Goal: Transaction & Acquisition: Register for event/course

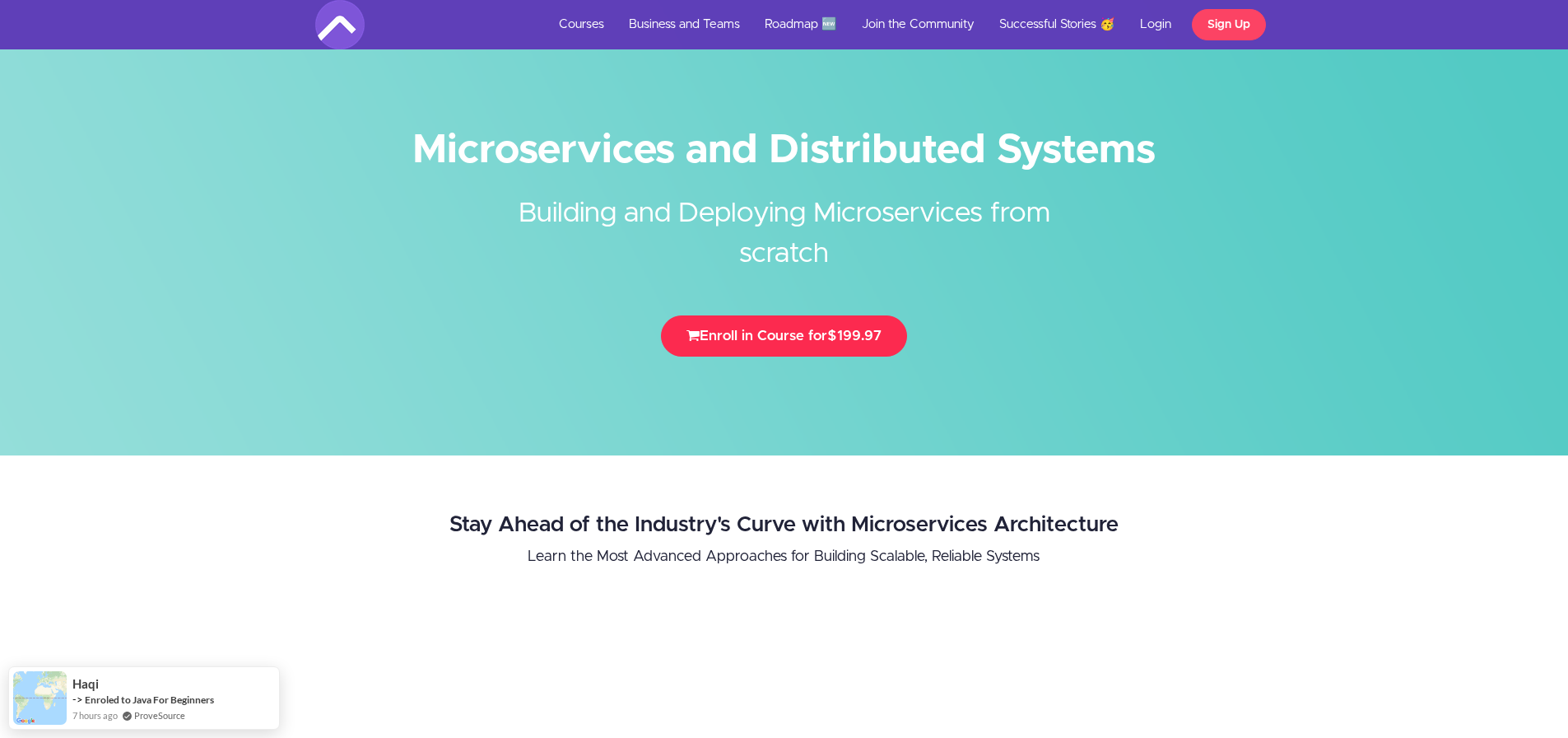
click at [765, 332] on button "Enroll in Course for $199.97" at bounding box center [784, 336] width 246 height 41
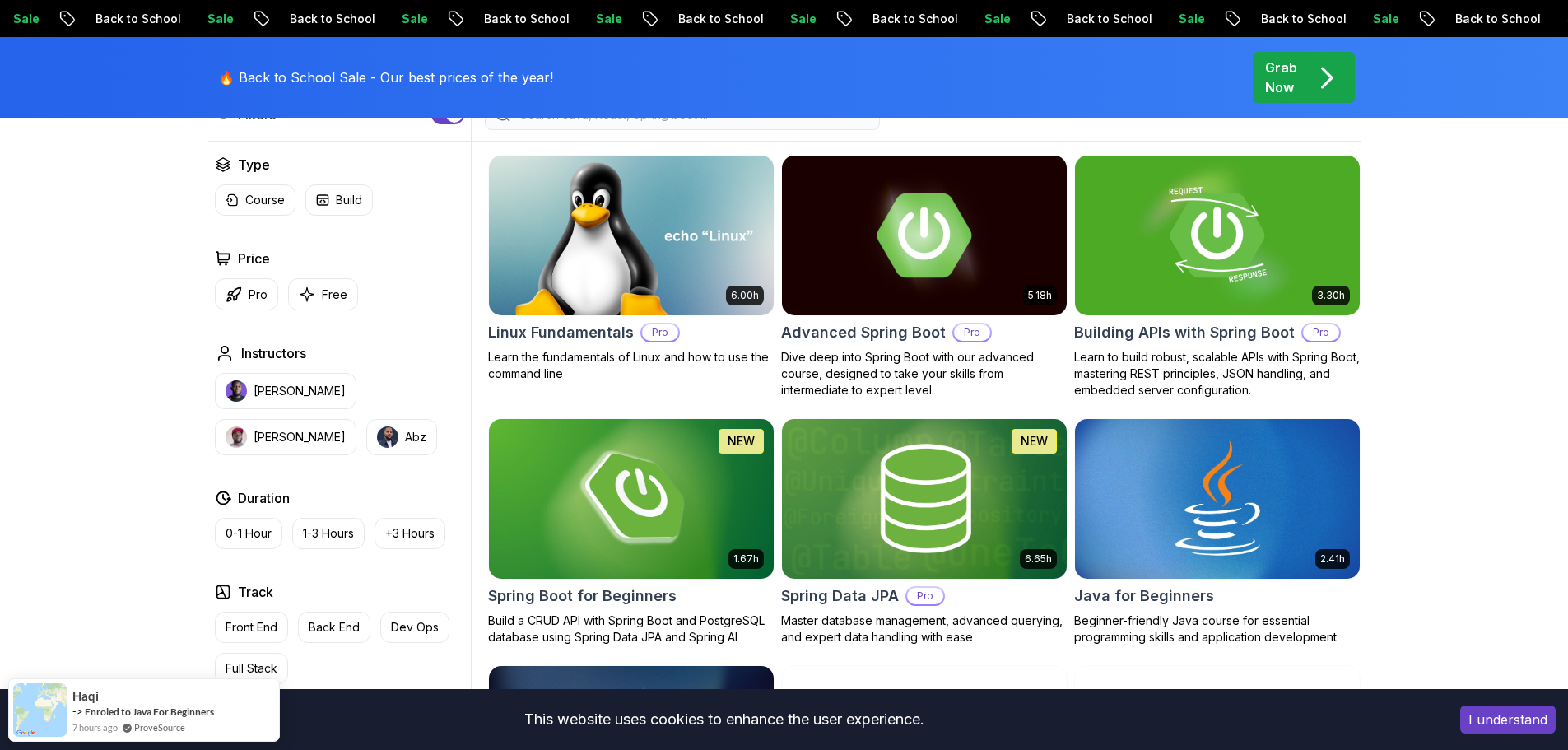
scroll to position [493, 0]
